Goal: Information Seeking & Learning: Learn about a topic

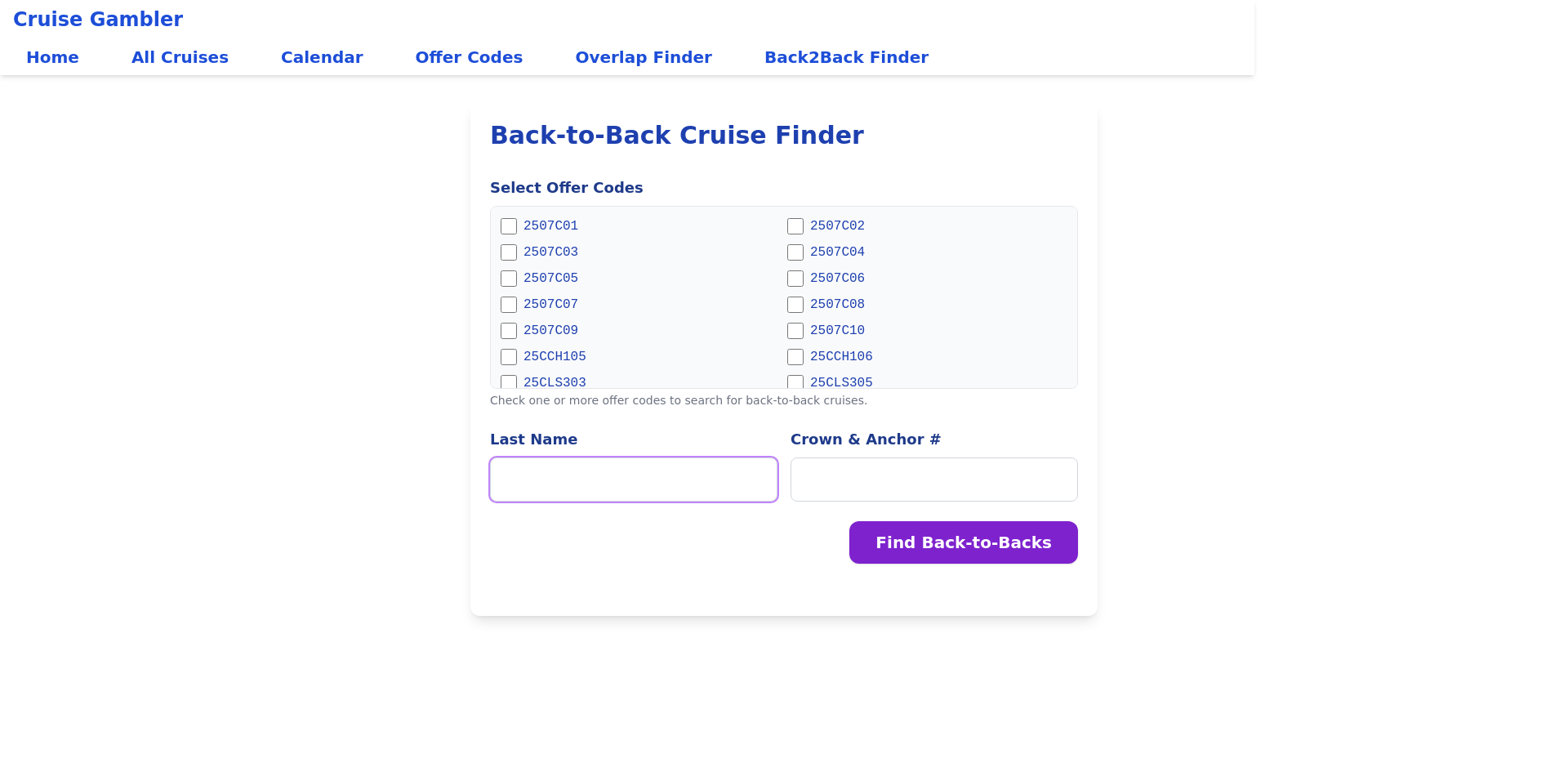
click at [621, 478] on input "Last Name" at bounding box center [633, 479] width 287 height 44
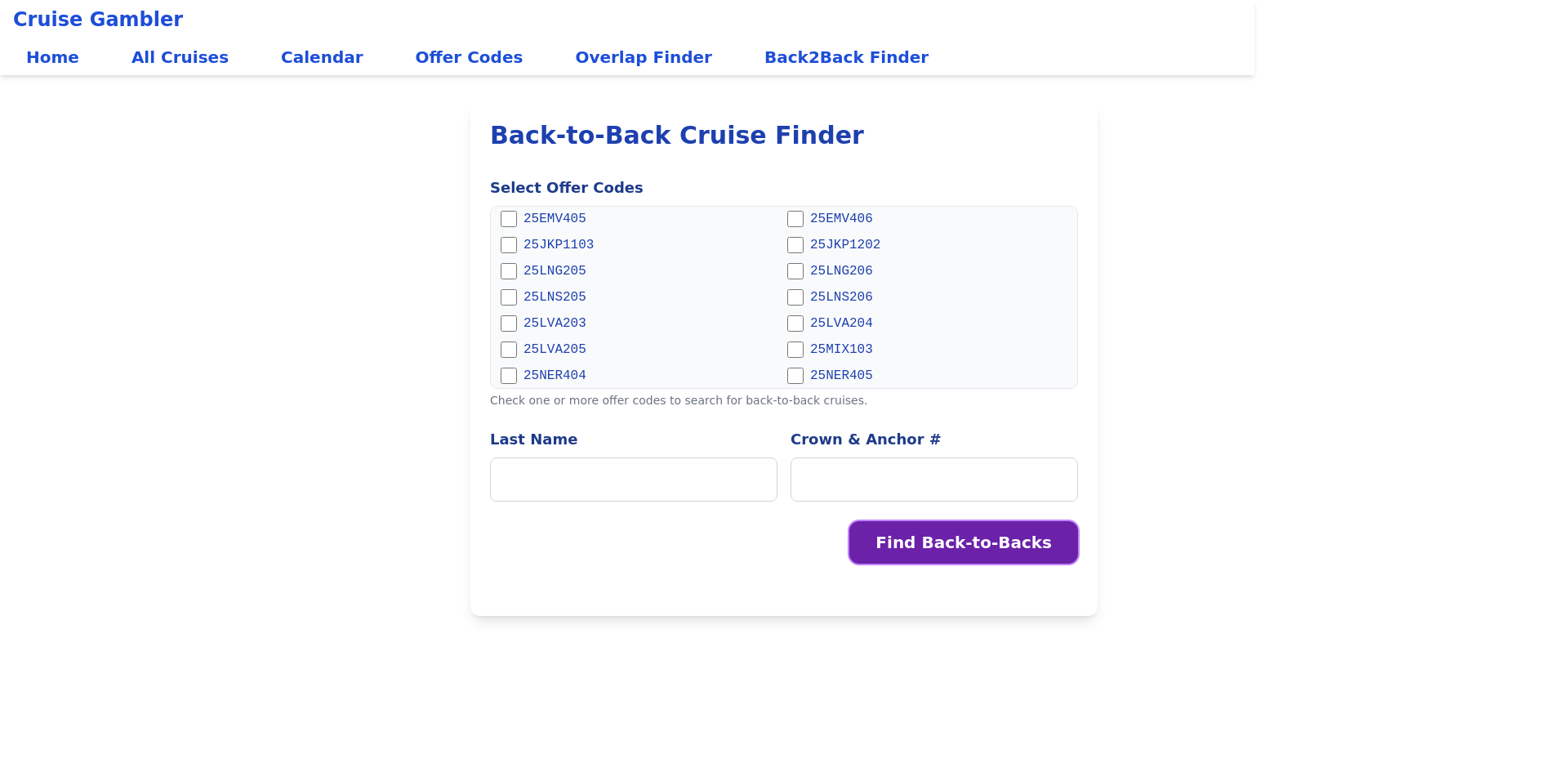
click at [1042, 548] on button "Find Back-to-Backs" at bounding box center [964, 542] width 229 height 42
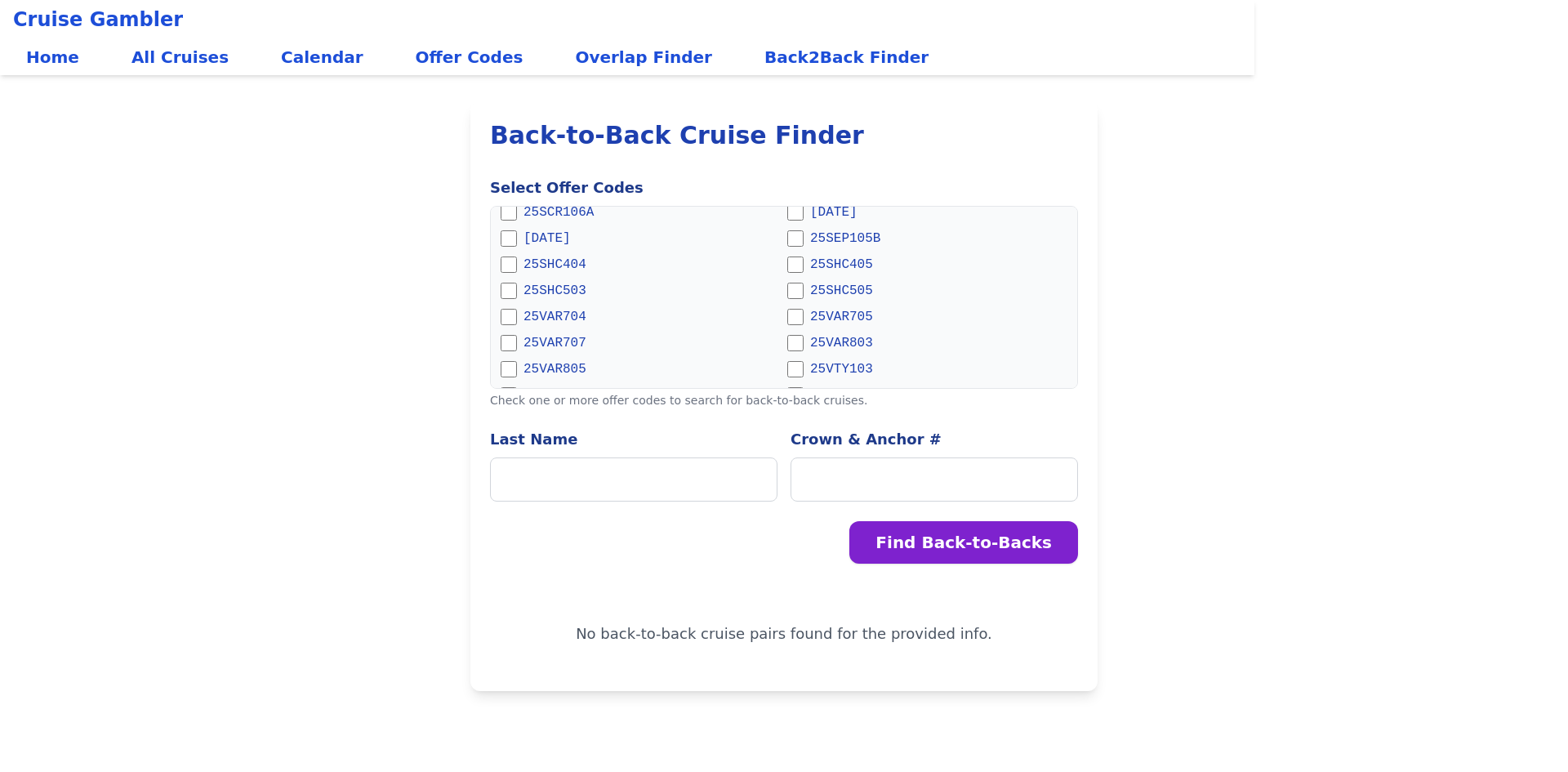
scroll to position [615, 0]
click at [412, 56] on link "Offer Codes" at bounding box center [469, 57] width 134 height 36
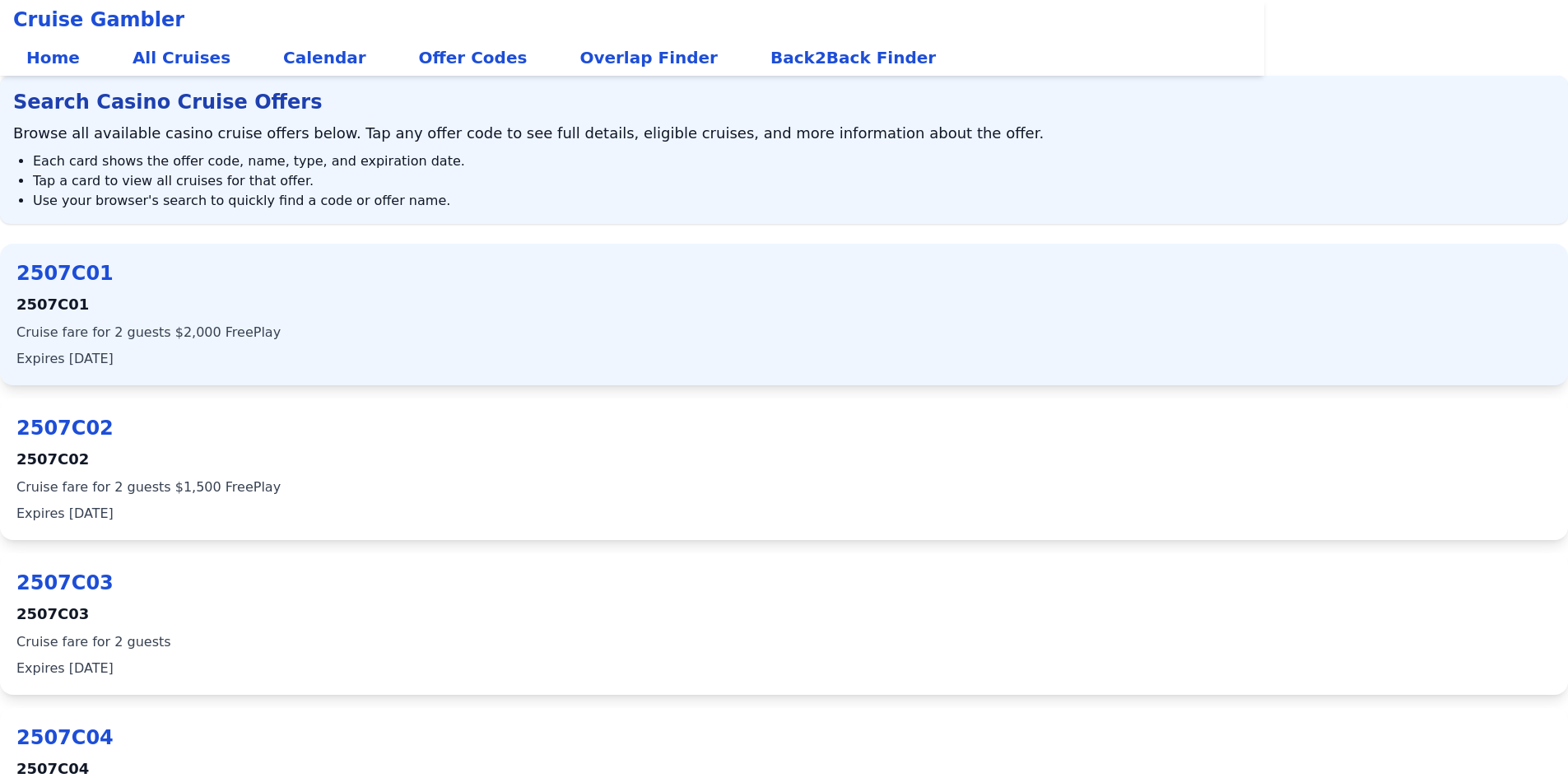
scroll to position [7311, 0]
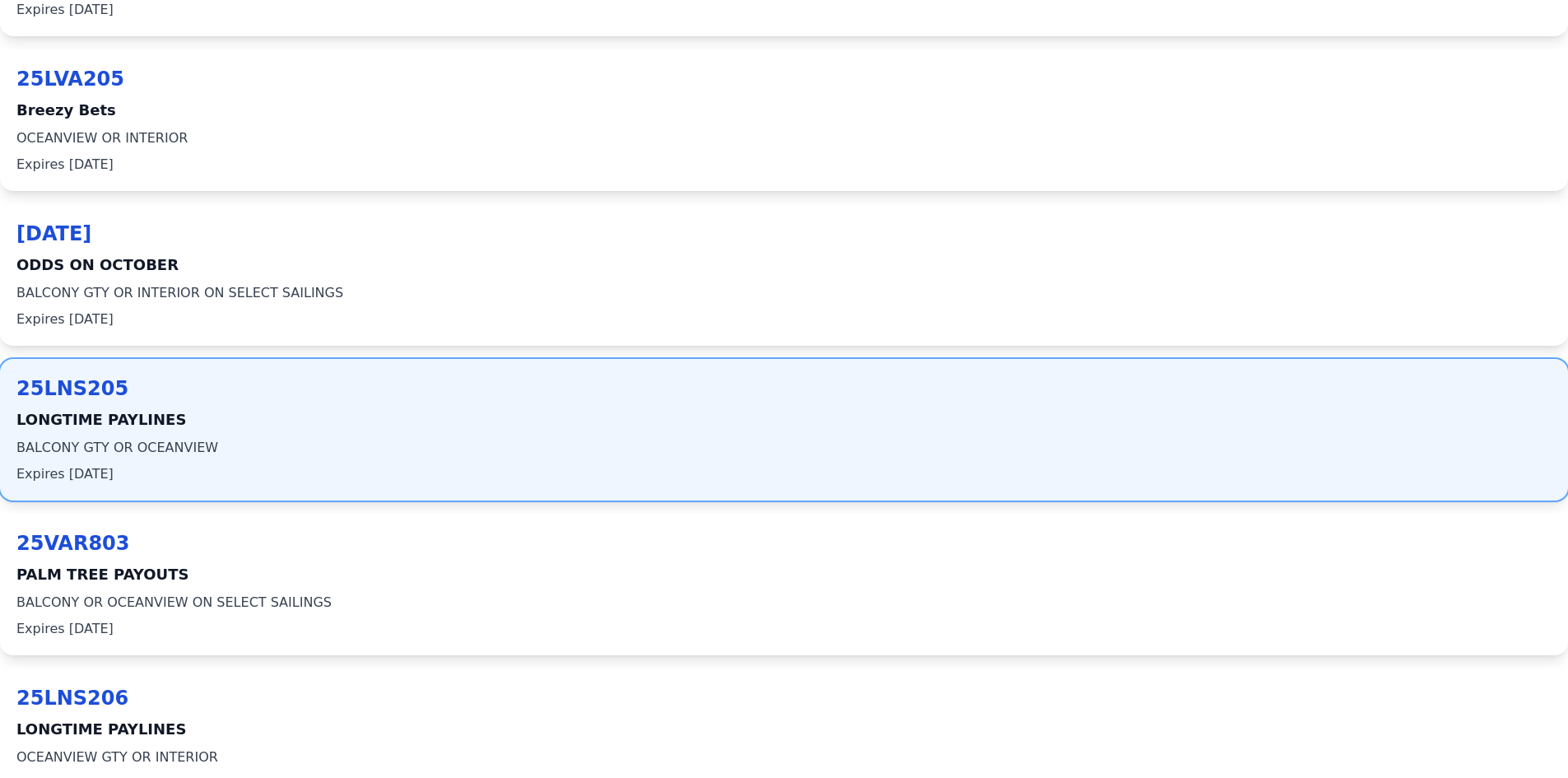
click at [76, 418] on span "LONGTIME PAYLINES" at bounding box center [783, 419] width 1535 height 23
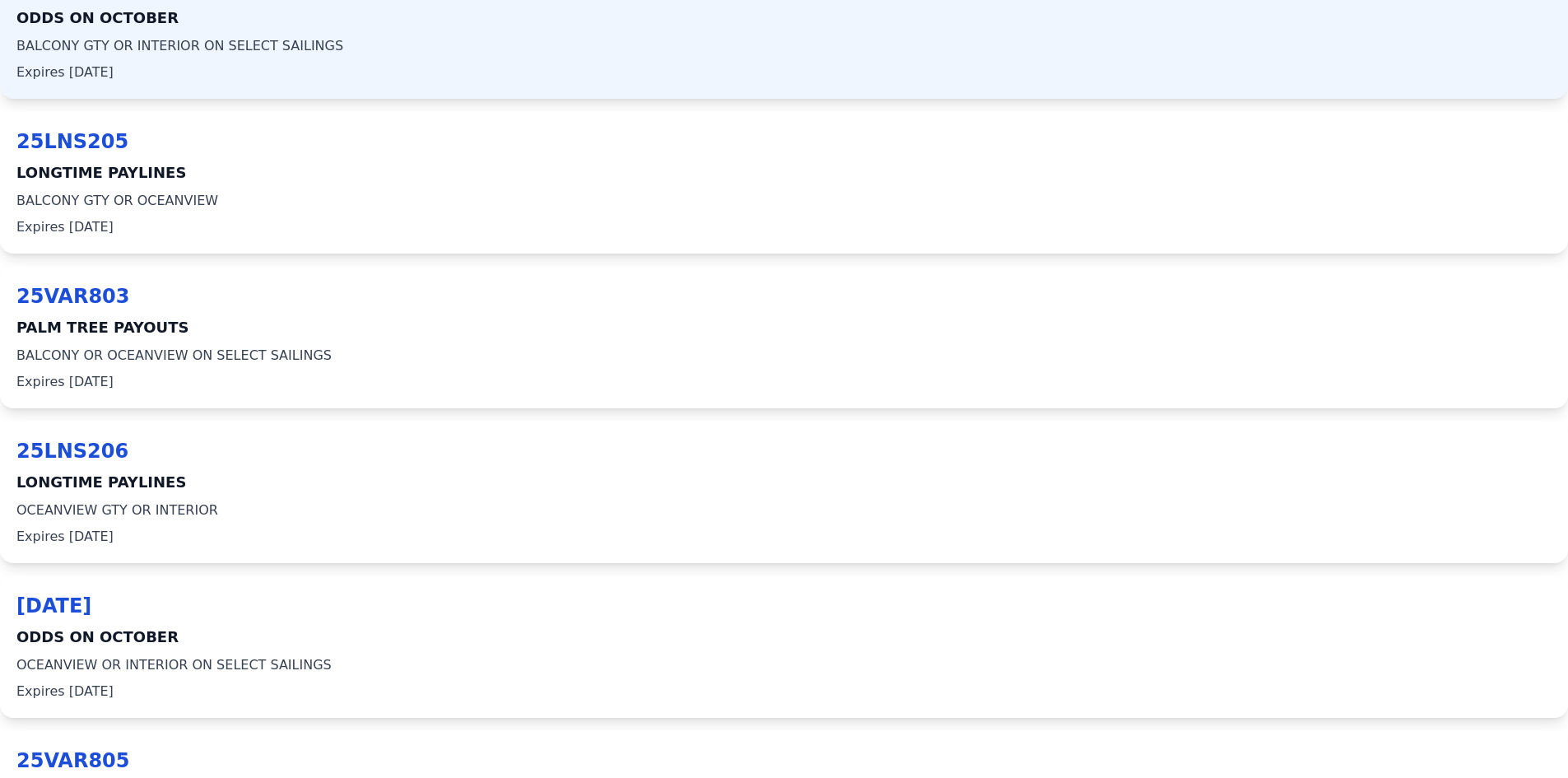
scroll to position [8581, 0]
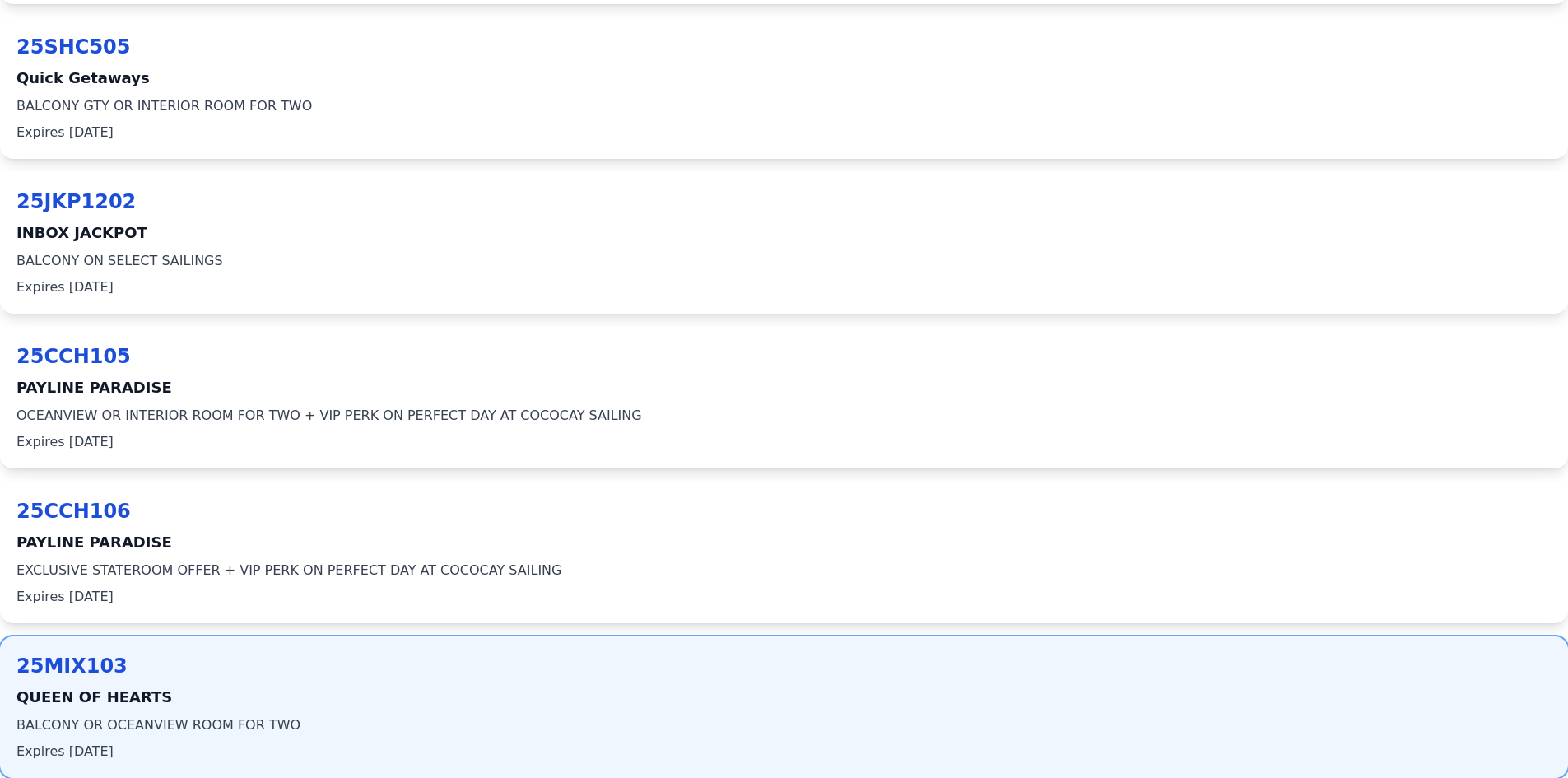
click at [117, 699] on span "QUEEN OF HEARTS" at bounding box center [783, 697] width 1535 height 23
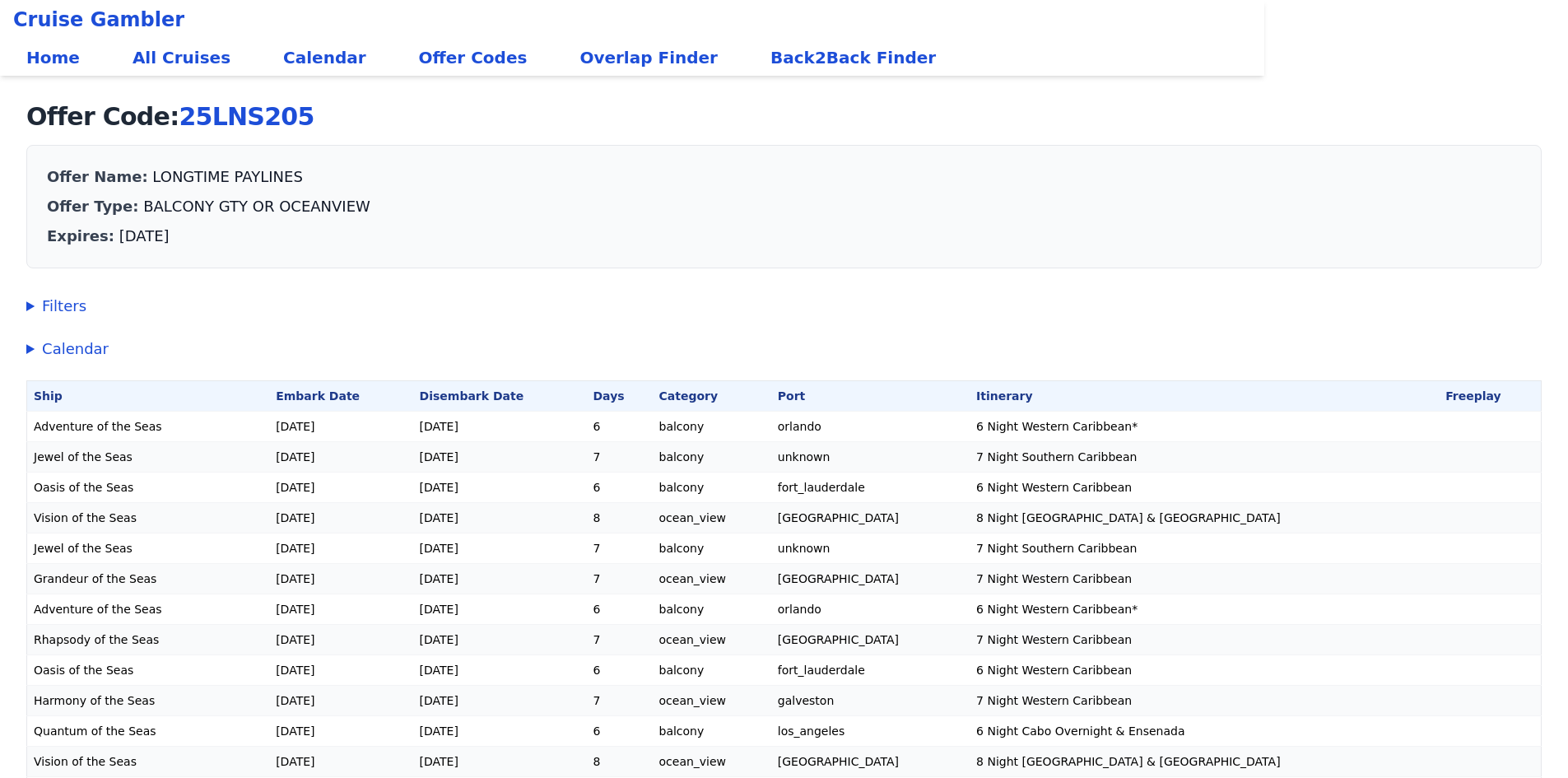
click at [350, 241] on div "Expires: Wednesday 10 September 2025" at bounding box center [783, 236] width 1474 height 23
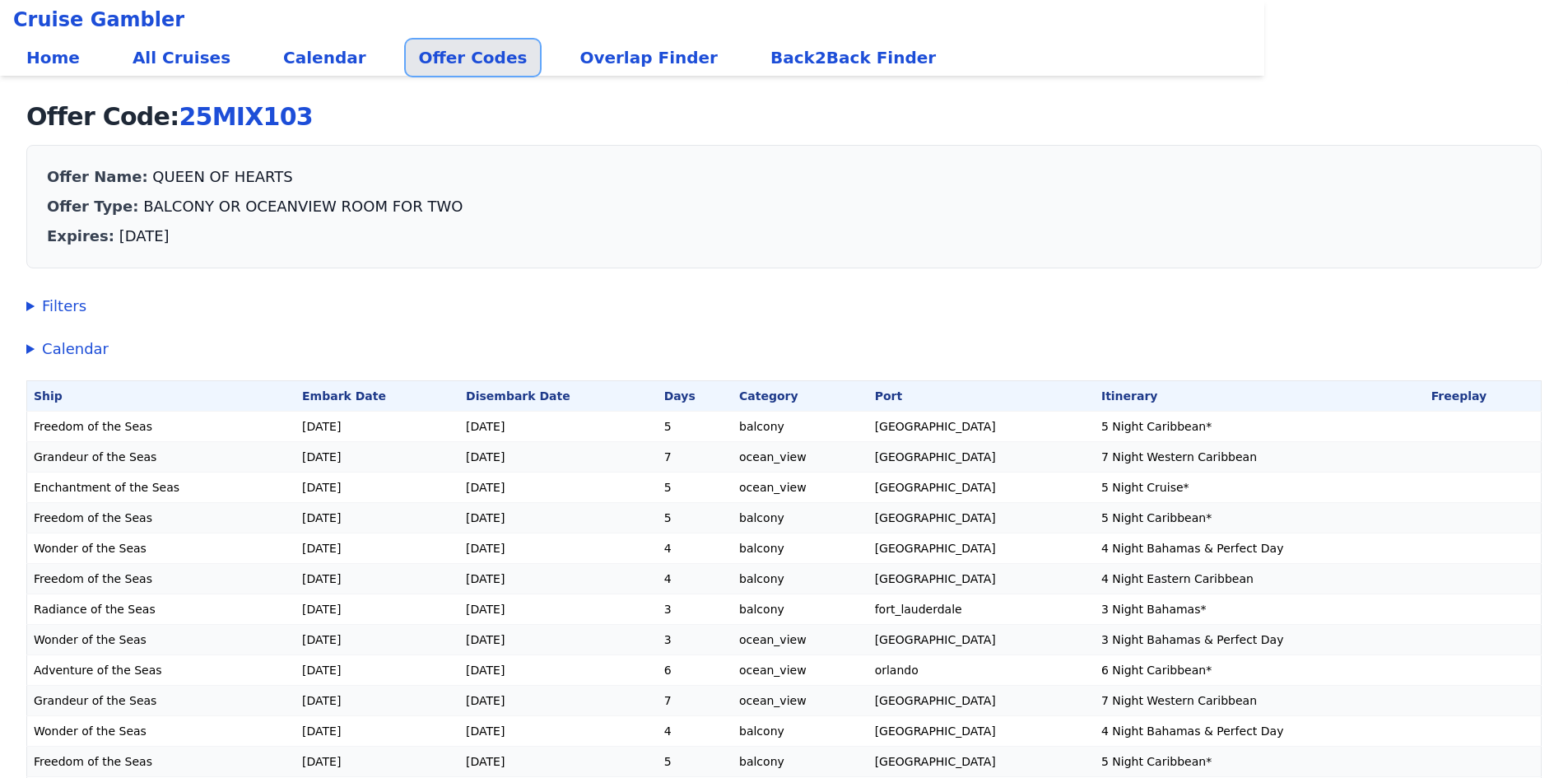
click at [438, 65] on link "Offer Codes" at bounding box center [473, 58] width 135 height 36
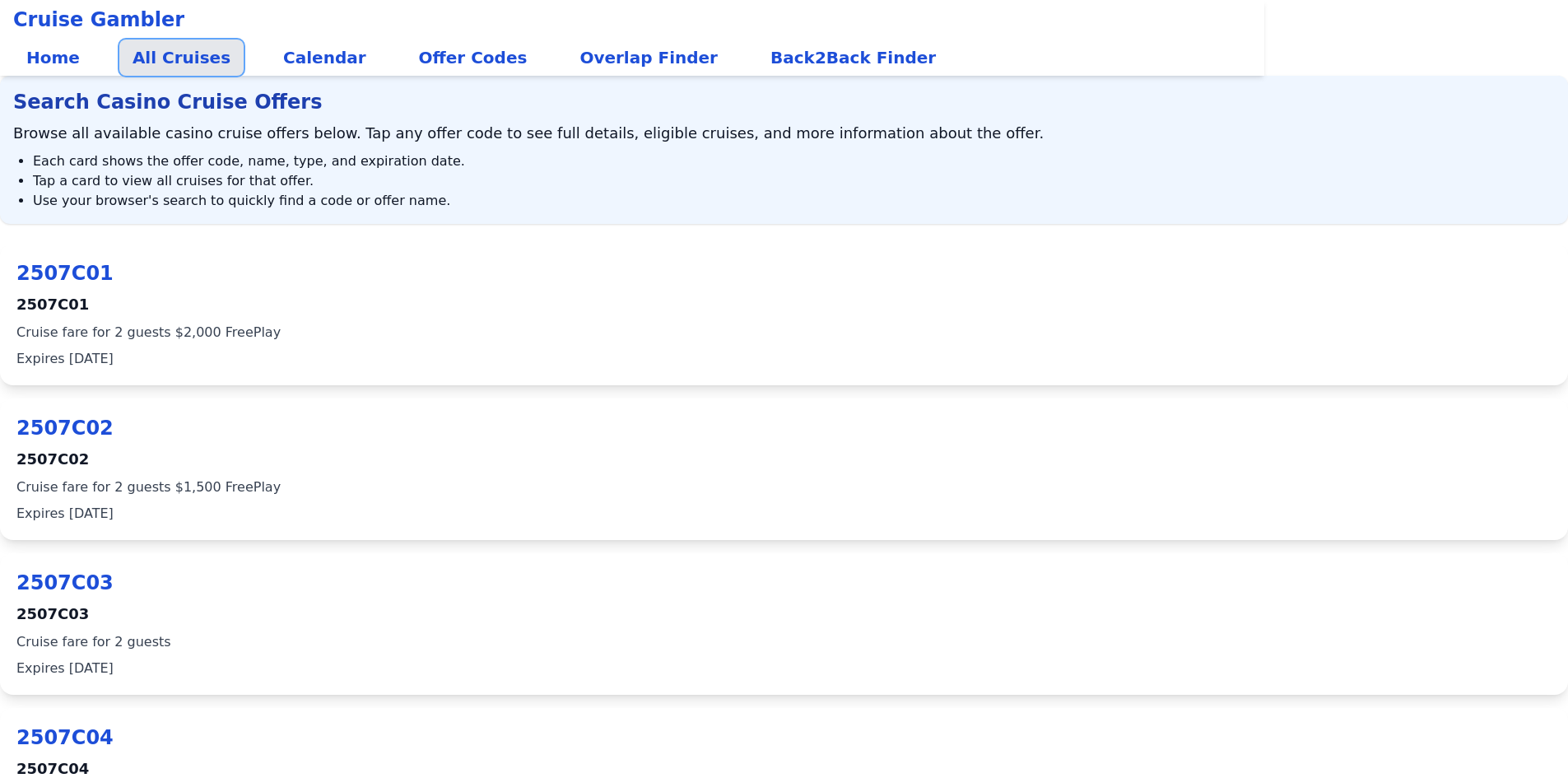
click at [180, 54] on link "All Cruises" at bounding box center [182, 58] width 124 height 36
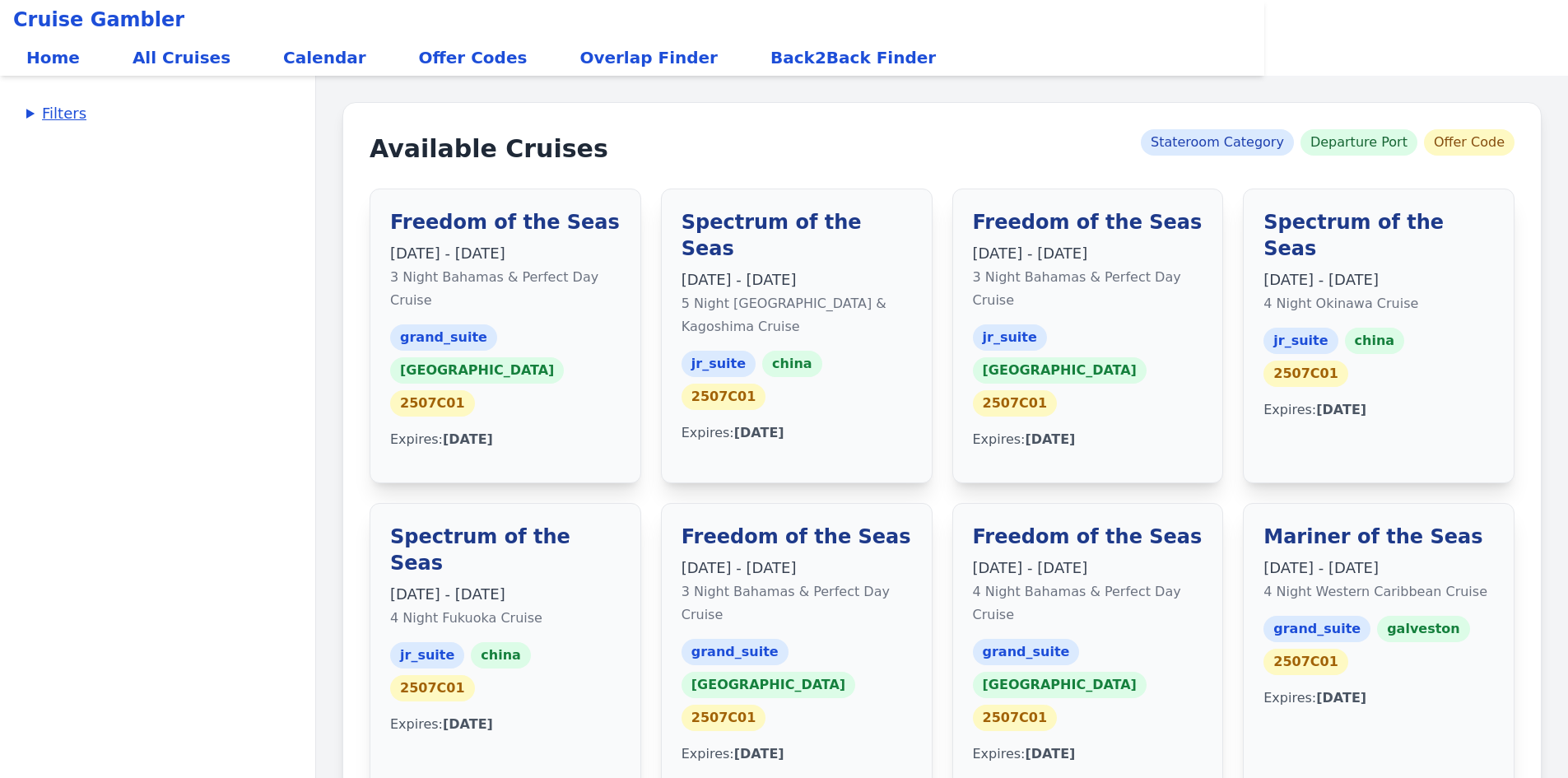
click at [26, 111] on summary "Filters" at bounding box center [157, 113] width 262 height 23
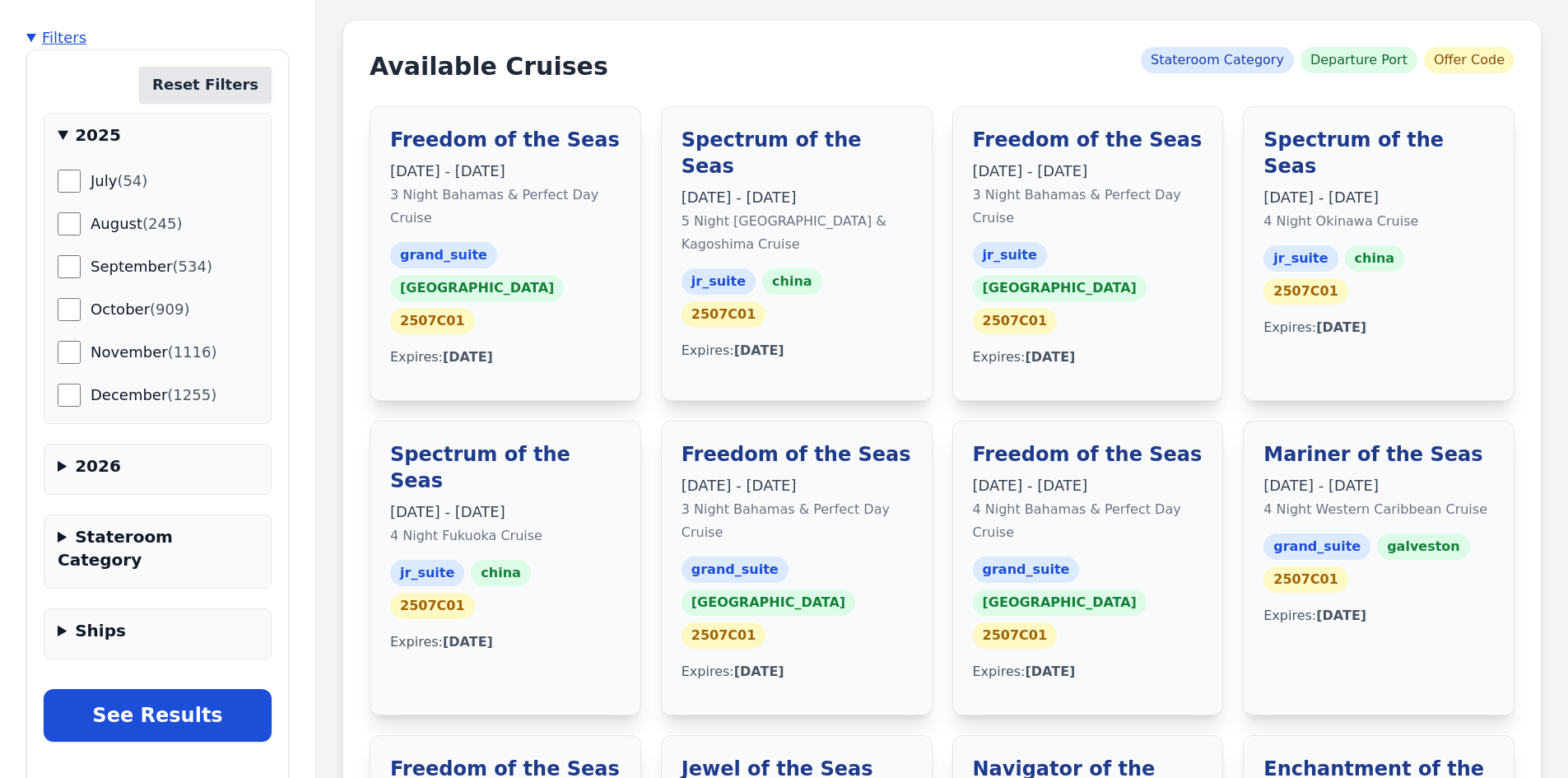
click at [39, 39] on summary "Filters" at bounding box center [157, 37] width 262 height 23
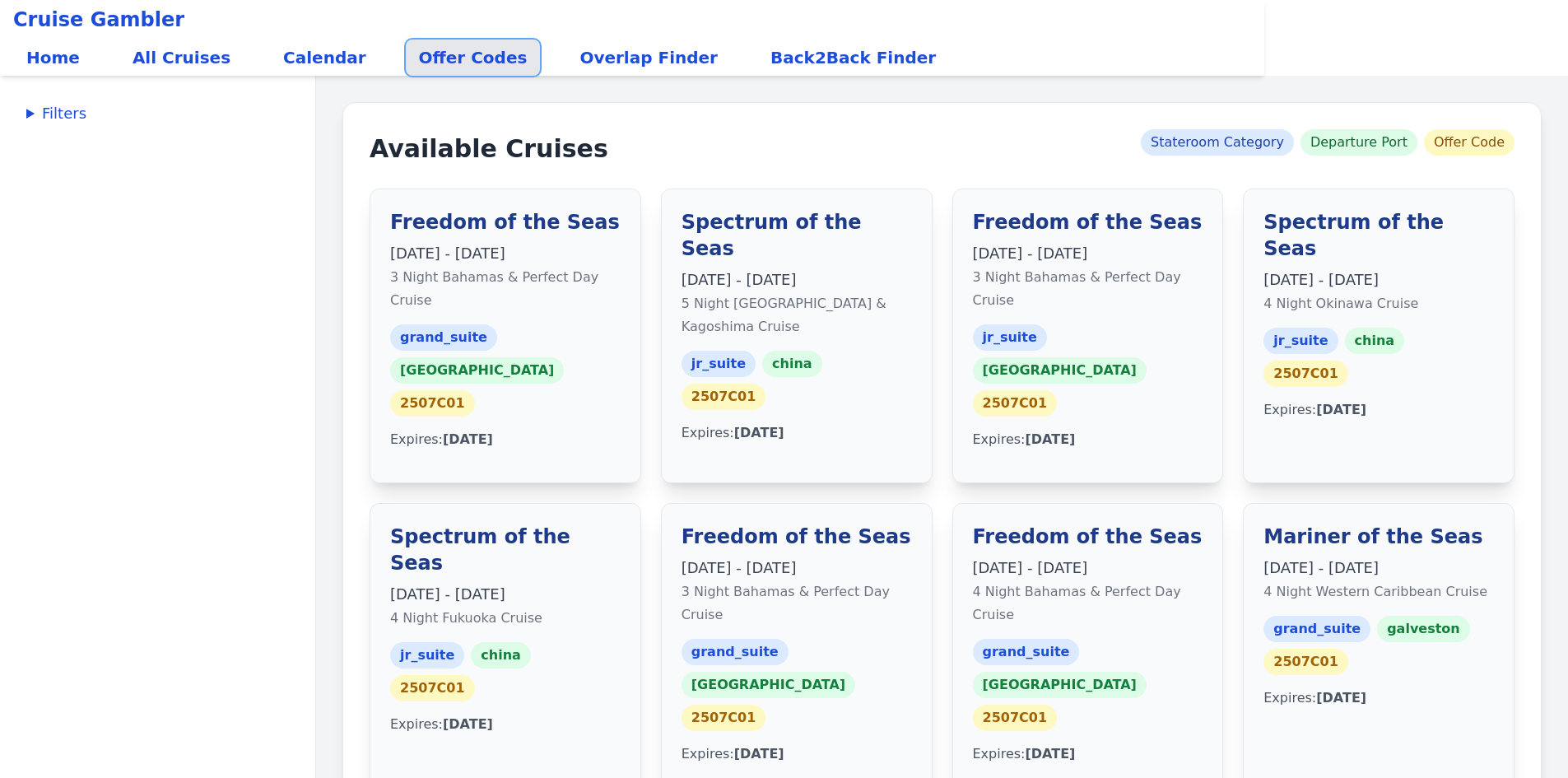
click at [451, 62] on link "Offer Codes" at bounding box center [473, 58] width 135 height 36
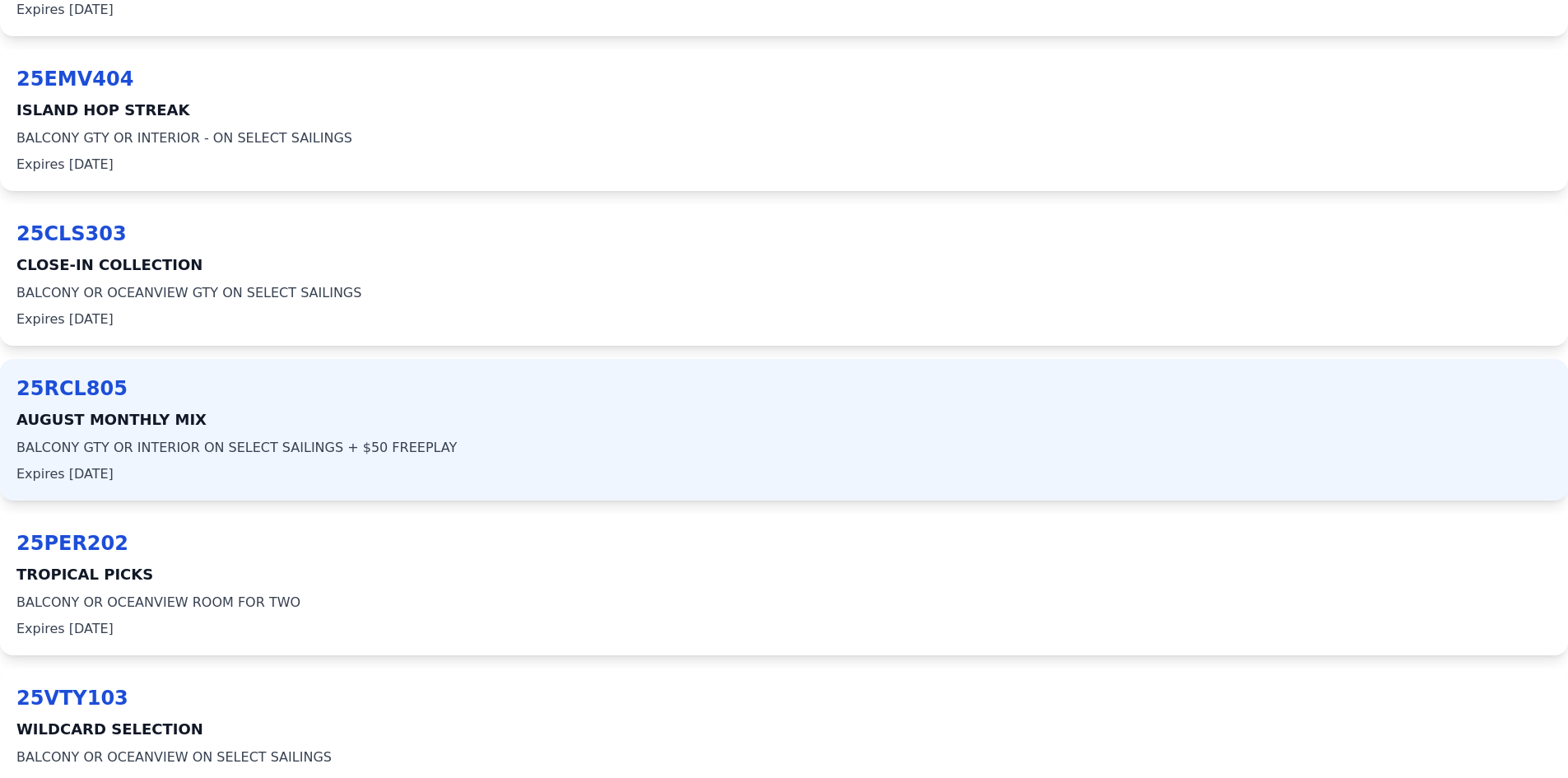
scroll to position [7156, 0]
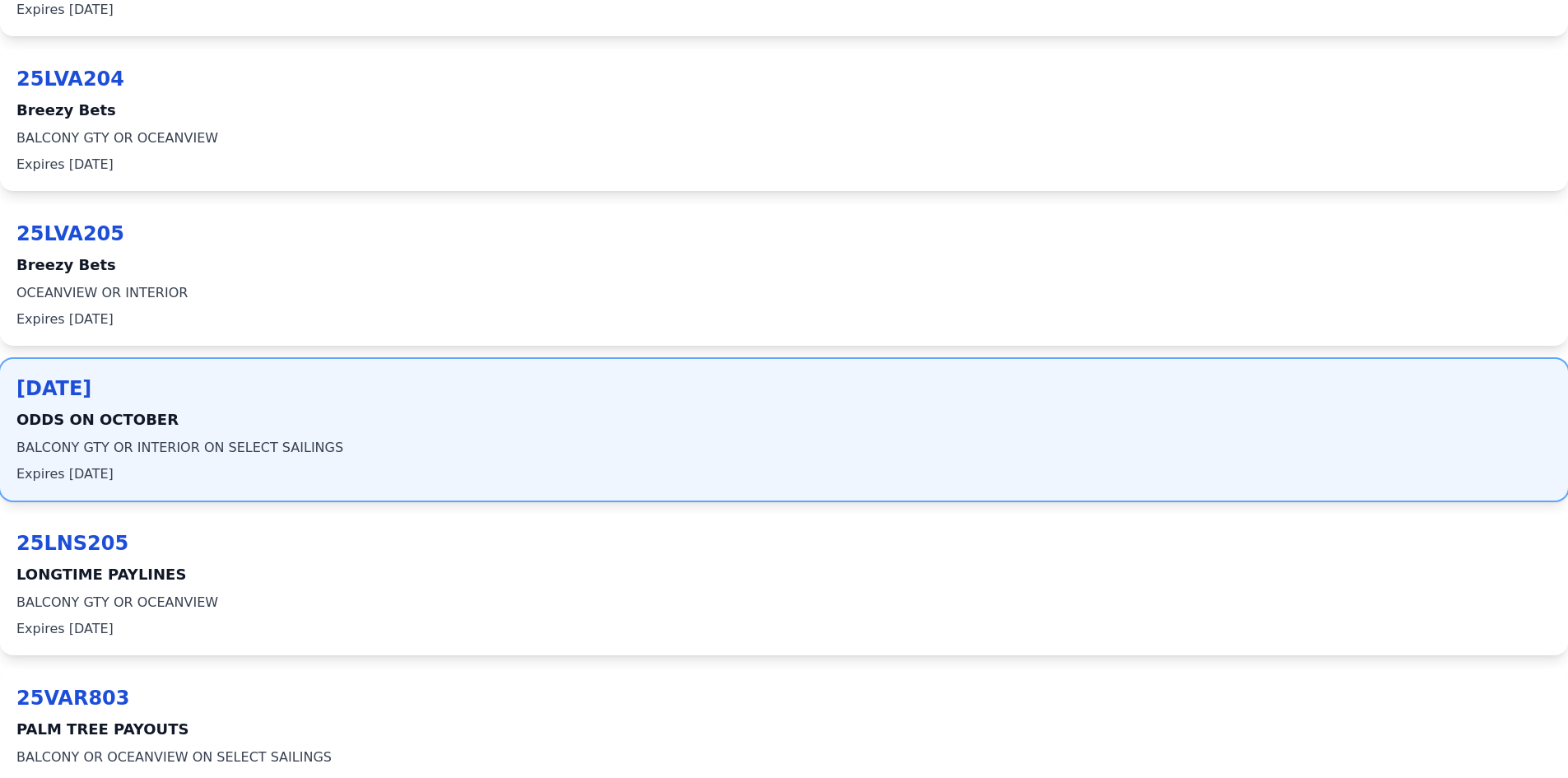
click at [92, 425] on span "ODDS ON OCTOBER" at bounding box center [783, 419] width 1535 height 23
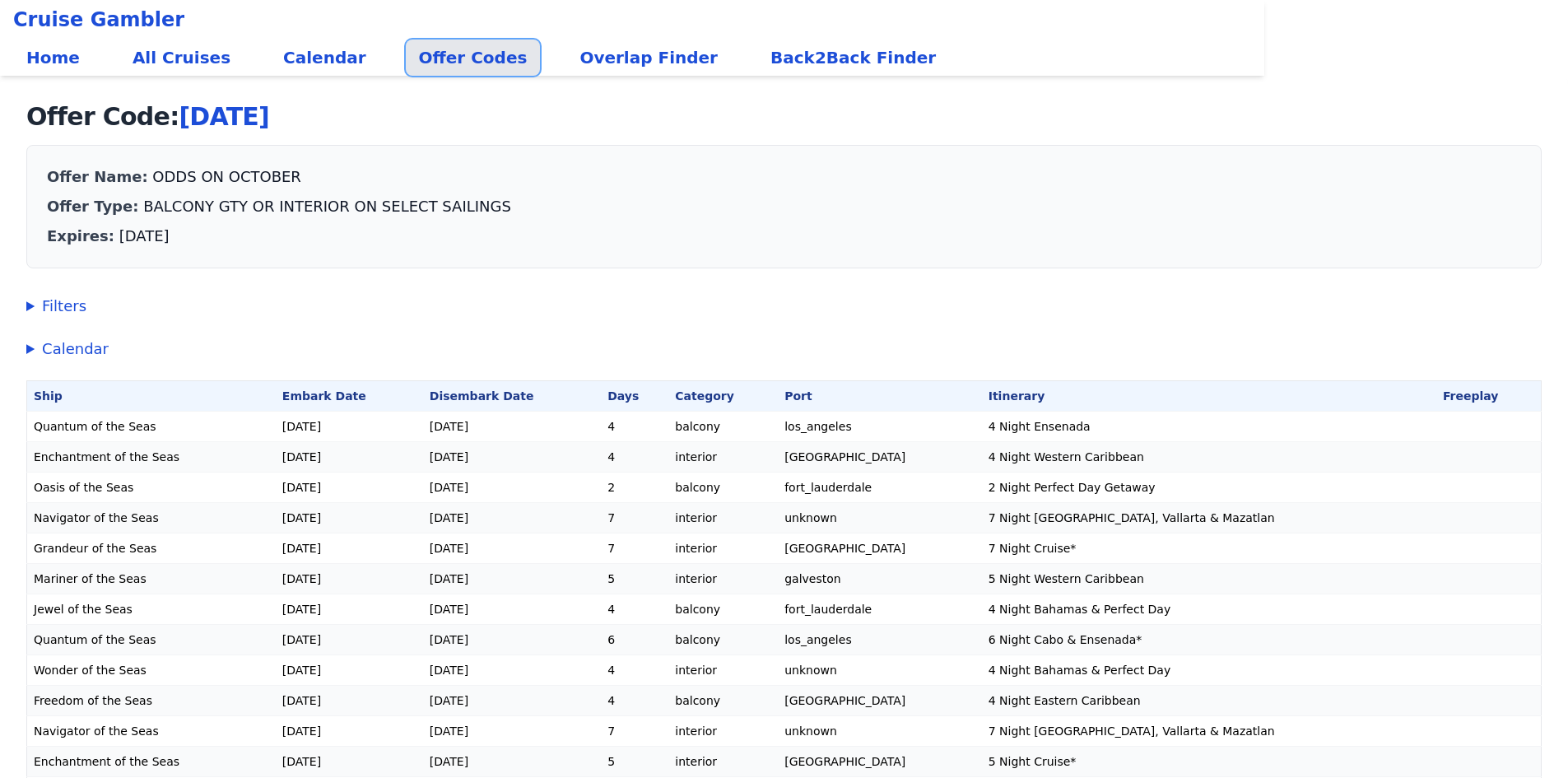
click at [463, 51] on link "Offer Codes" at bounding box center [473, 58] width 135 height 36
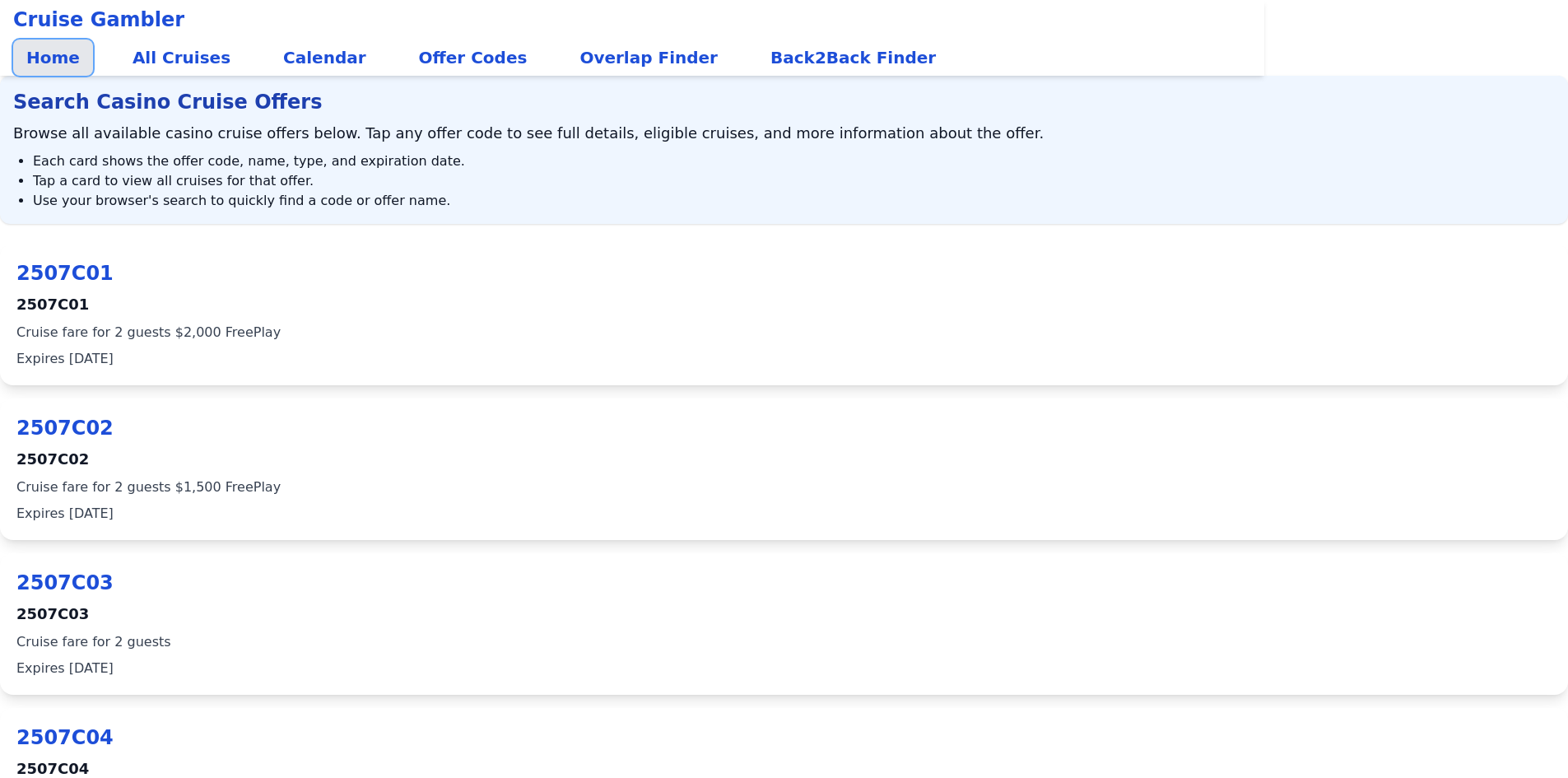
click at [52, 51] on link "Home" at bounding box center [53, 58] width 80 height 36
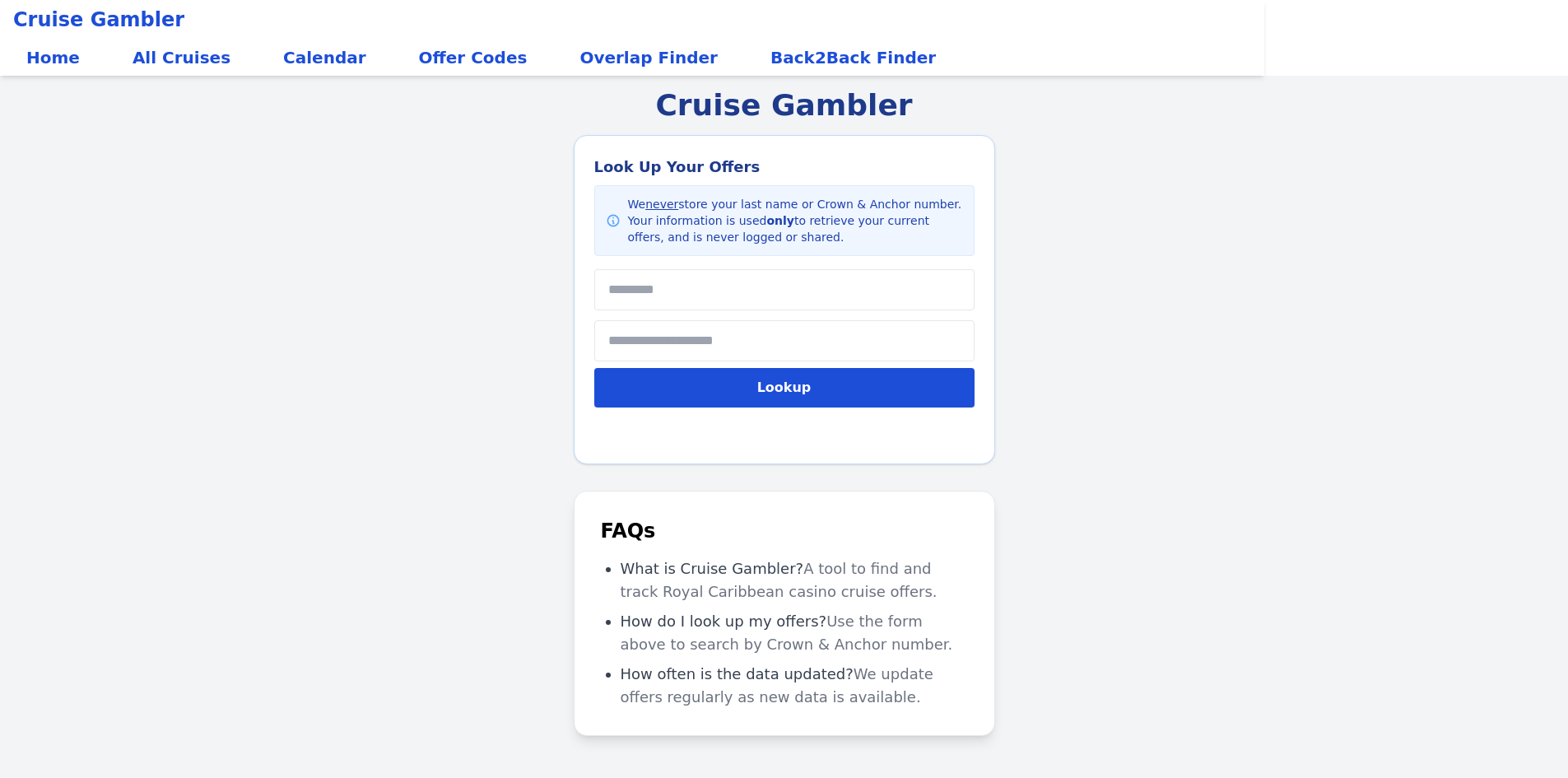
click at [655, 284] on input "text" at bounding box center [784, 289] width 380 height 42
type input "*****"
click at [715, 350] on input "text" at bounding box center [784, 340] width 380 height 42
drag, startPoint x: 703, startPoint y: 293, endPoint x: 476, endPoint y: 271, distance: 228.1
click at [476, 271] on div "Cruise Gambler Look Up Your Offers We never store your last name or Crown & Anc…" at bounding box center [784, 464] width 1568 height 778
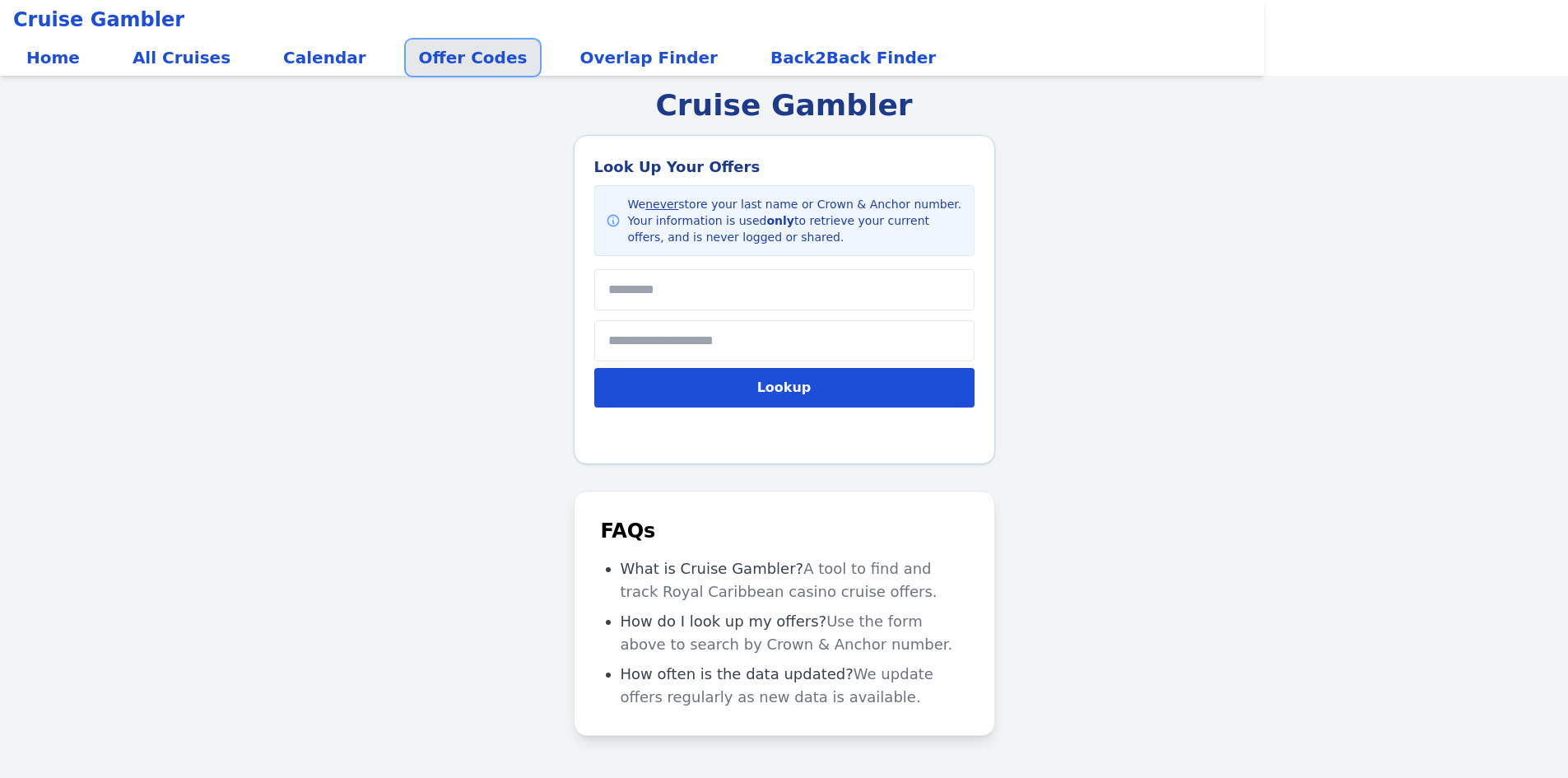
click at [440, 60] on link "Offer Codes" at bounding box center [473, 58] width 135 height 36
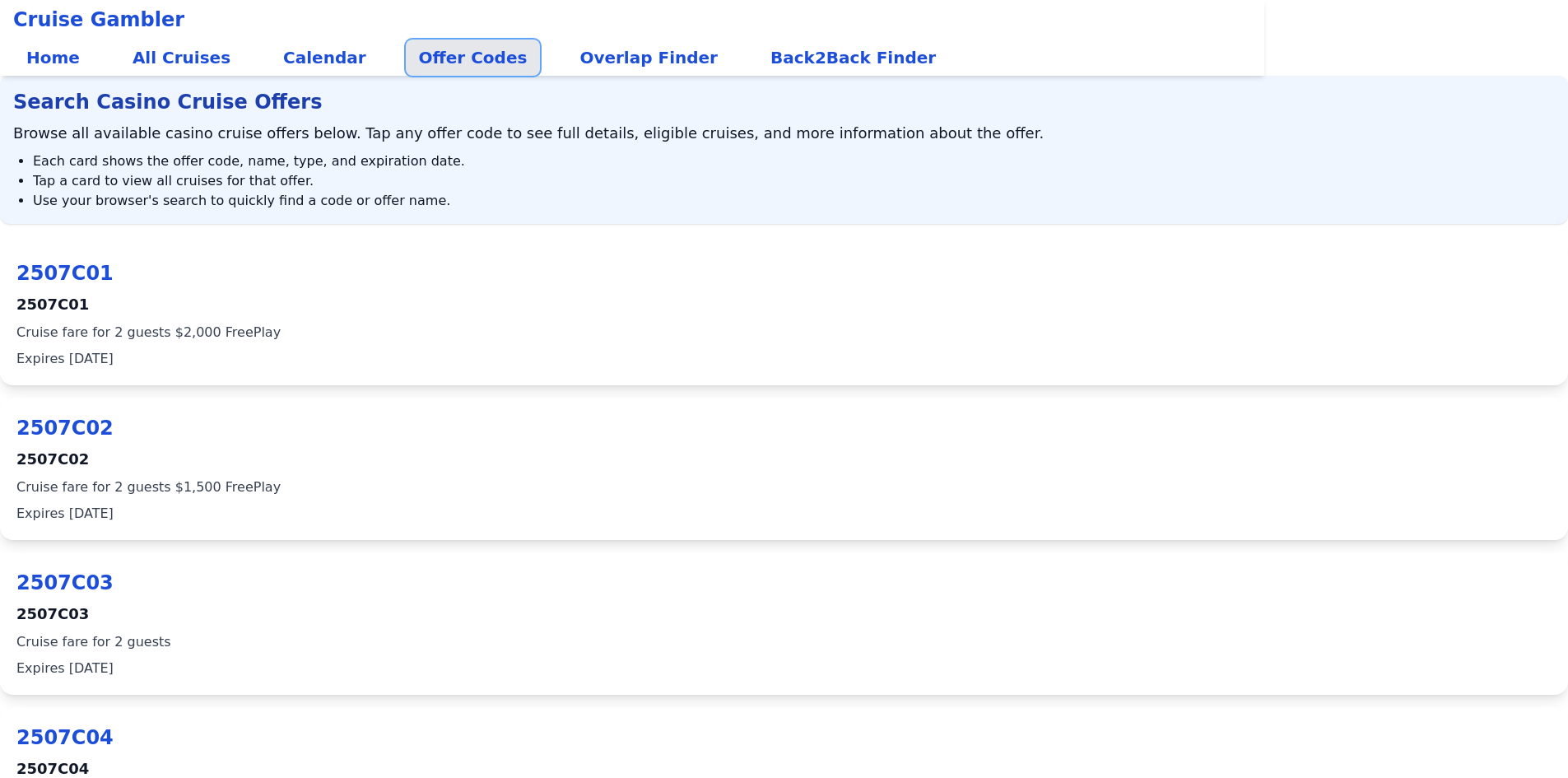
click at [417, 53] on link "Offer Codes" at bounding box center [473, 58] width 135 height 36
